Goal: Task Accomplishment & Management: Use online tool/utility

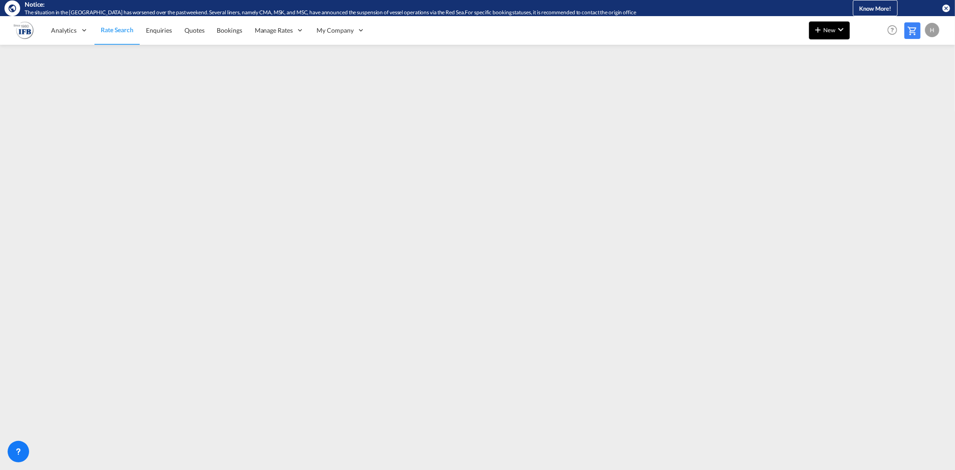
click at [832, 27] on span "New" at bounding box center [829, 29] width 34 height 7
click at [864, 82] on span "Ratesheet" at bounding box center [866, 83] width 10 height 18
click at [120, 30] on span "Rate Search" at bounding box center [117, 30] width 32 height 8
